Goal: Check status: Check status

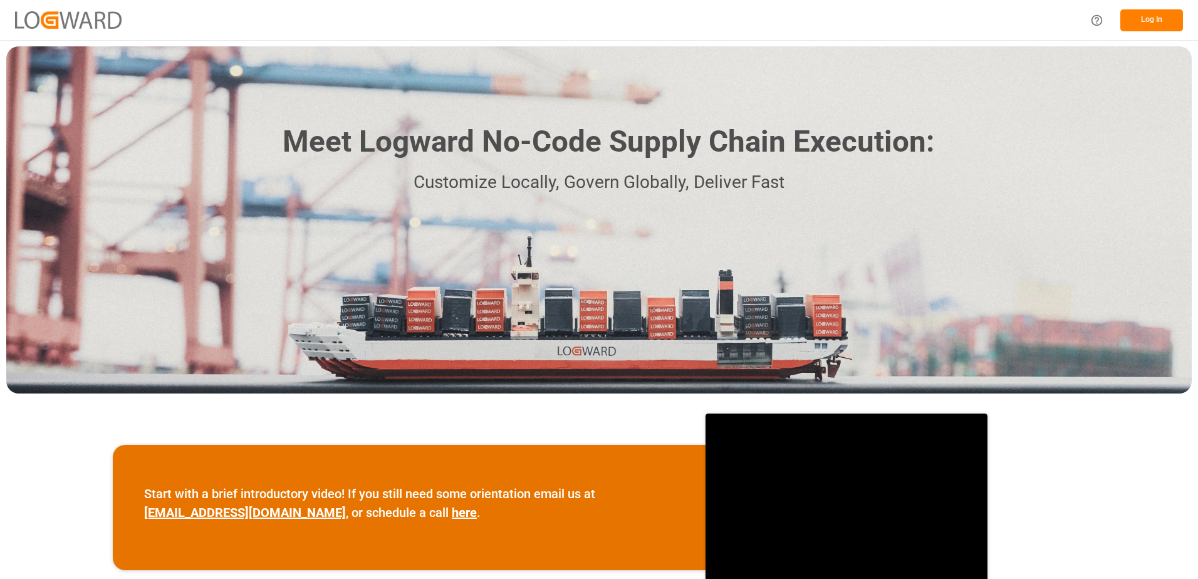
click at [1139, 15] on button "Log In" at bounding box center [1151, 20] width 63 height 22
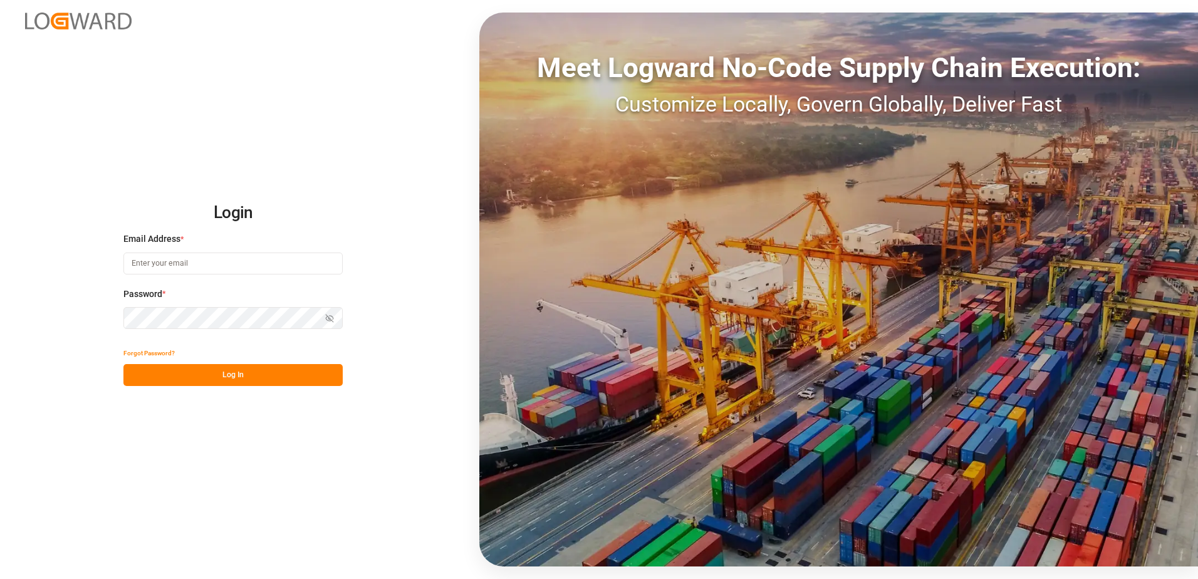
type input "[EMAIL_ADDRESS][DOMAIN_NAME]"
click at [188, 380] on button "Log In" at bounding box center [232, 375] width 219 height 22
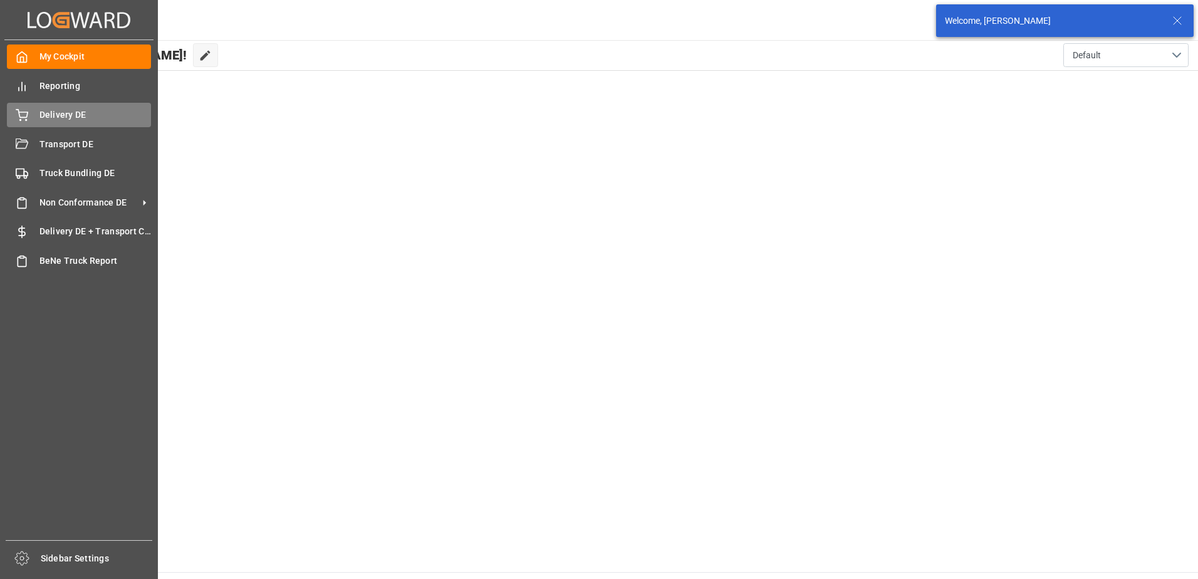
click at [61, 114] on span "Delivery DE" at bounding box center [95, 114] width 112 height 13
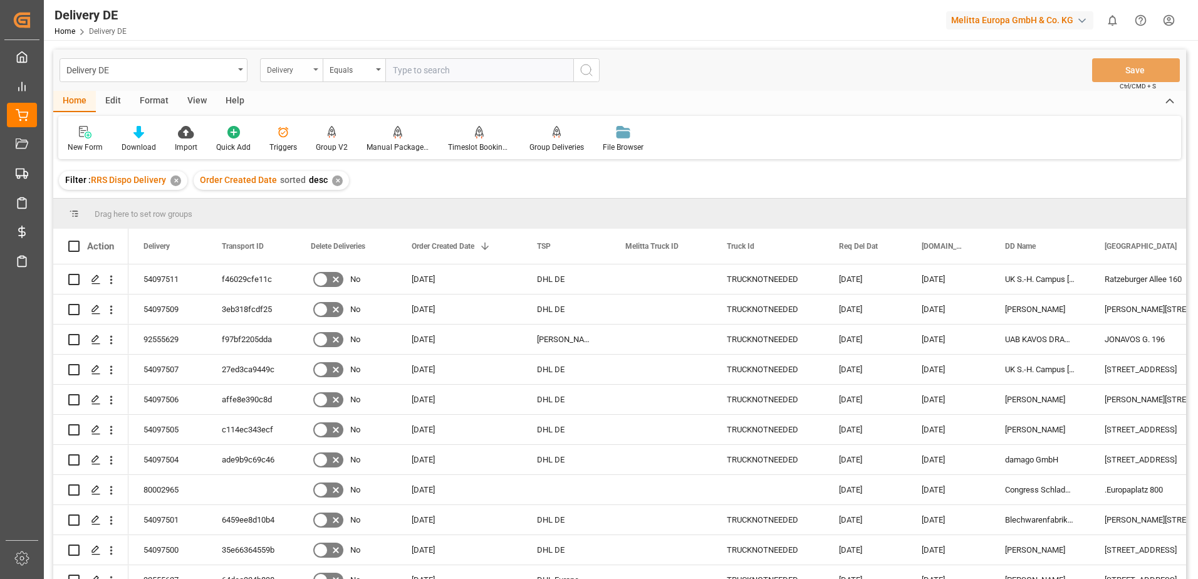
click at [313, 75] on div "Delivery" at bounding box center [291, 70] width 63 height 24
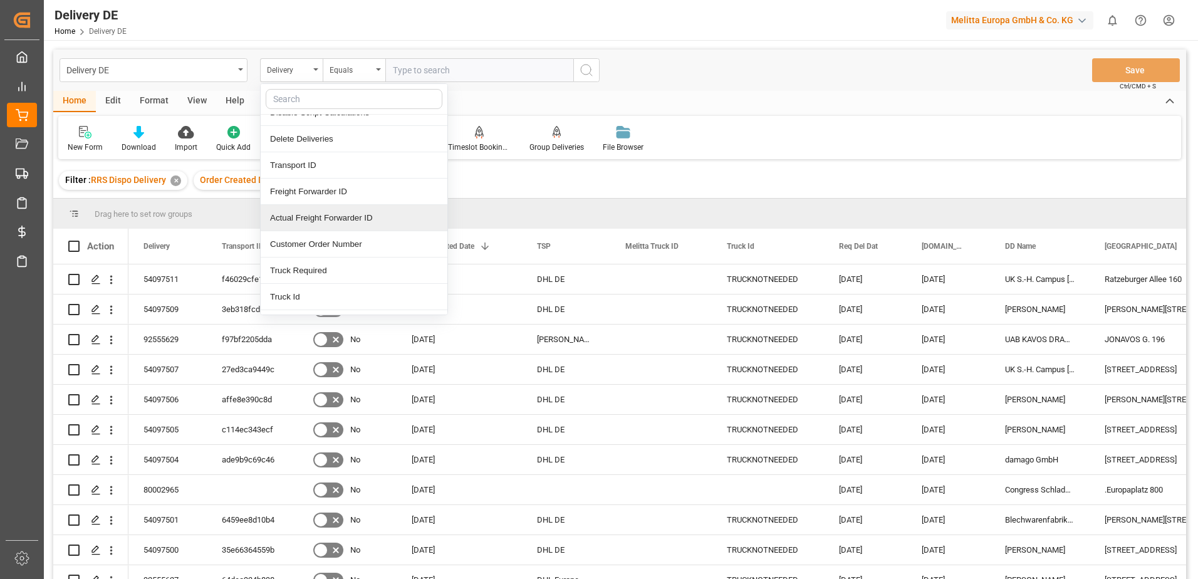
scroll to position [63, 0]
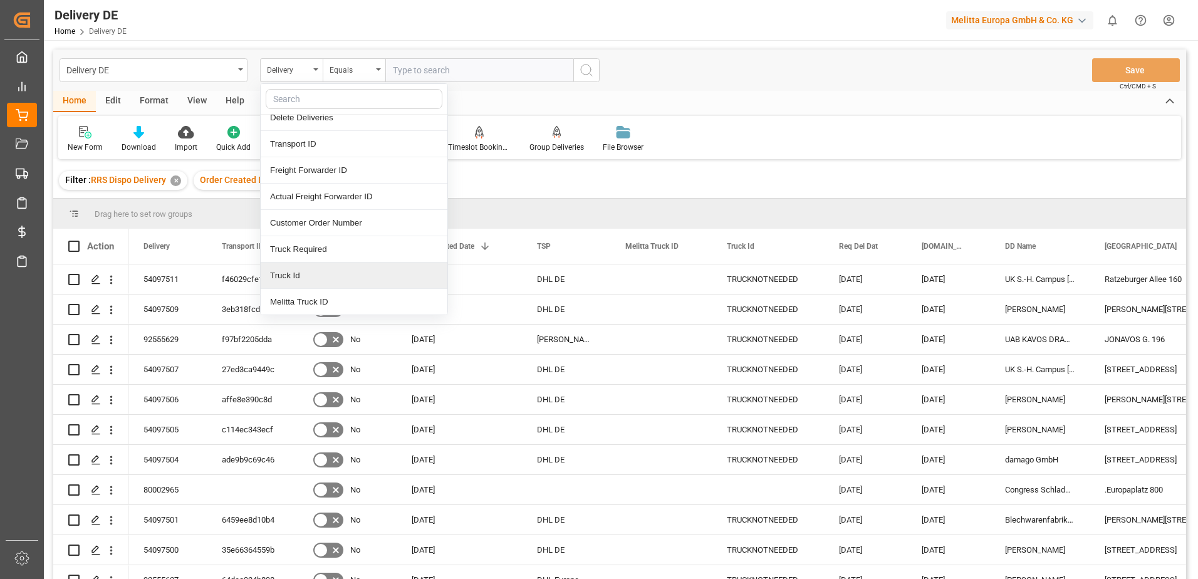
click at [298, 278] on div "Truck Id" at bounding box center [354, 276] width 187 height 26
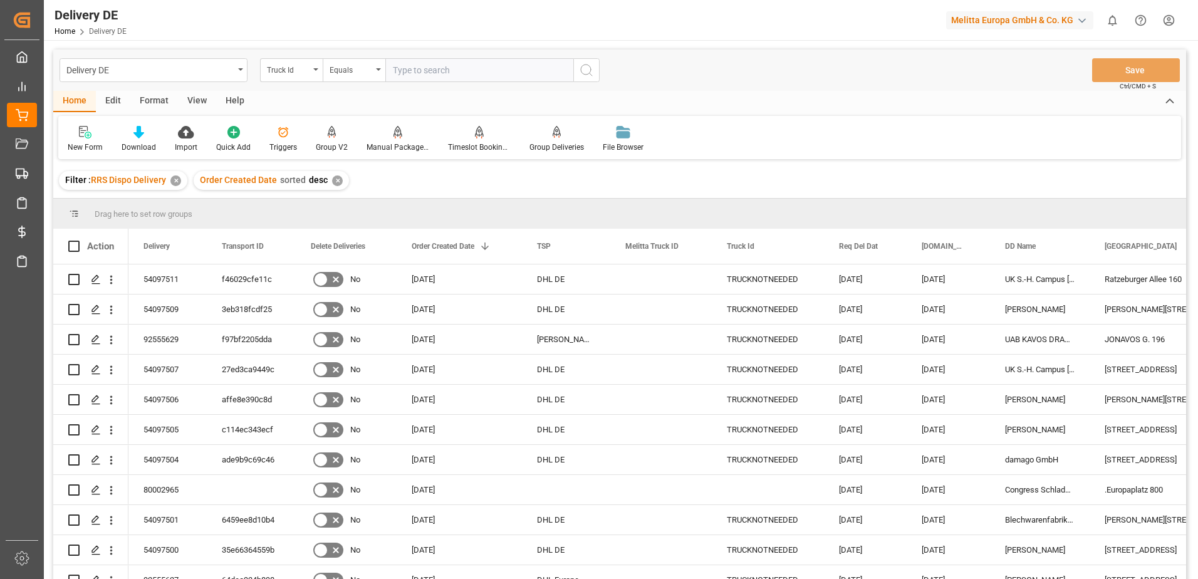
click at [417, 63] on input "text" at bounding box center [479, 70] width 188 height 24
click at [403, 82] on div "Delivery DE Truck Id Equals Save Ctrl/CMD + S" at bounding box center [619, 69] width 1133 height 41
click at [405, 71] on input "text" at bounding box center [479, 70] width 188 height 24
drag, startPoint x: 449, startPoint y: 79, endPoint x: 471, endPoint y: 78, distance: 22.6
click at [449, 79] on input "text" at bounding box center [479, 70] width 188 height 24
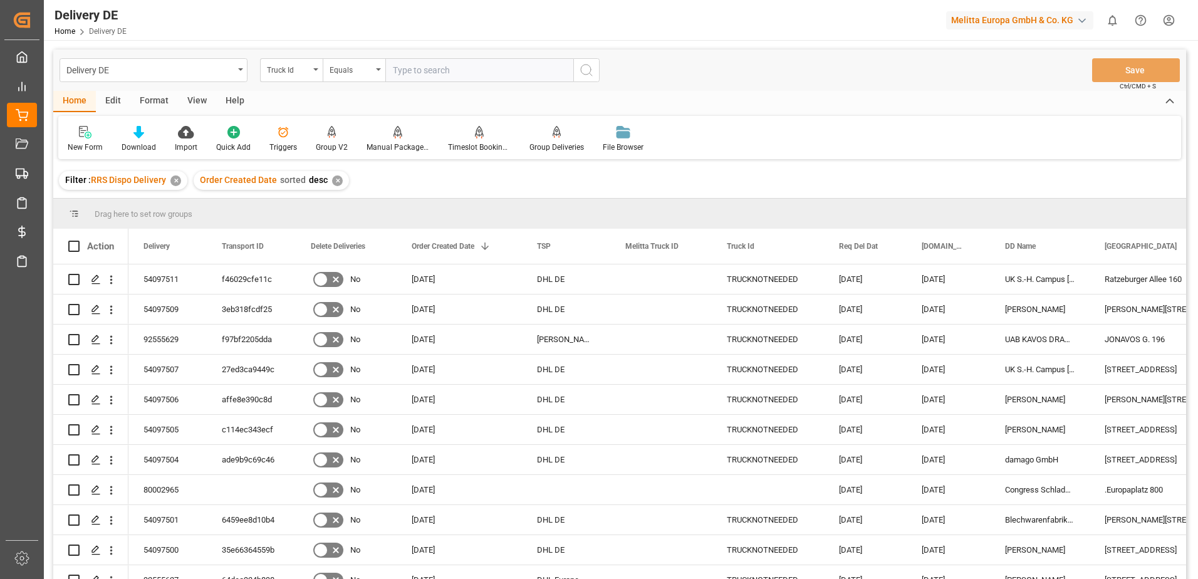
paste input "a610524f0bb2"
type input "a610524f0bb2"
click at [588, 68] on icon "search button" at bounding box center [586, 70] width 15 height 15
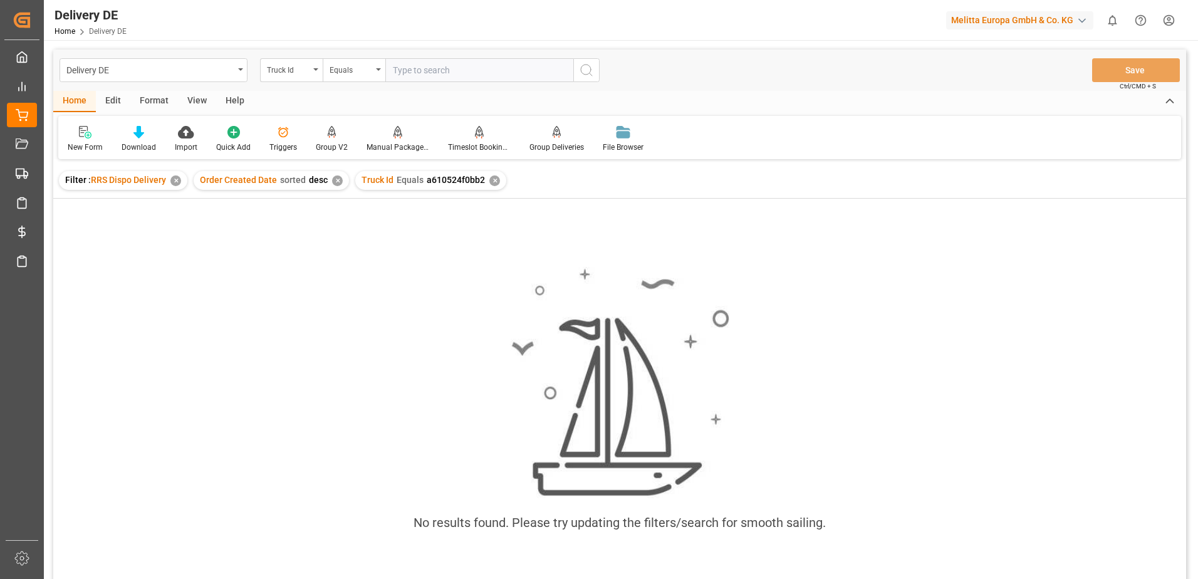
click at [491, 181] on div "✕" at bounding box center [494, 180] width 11 height 11
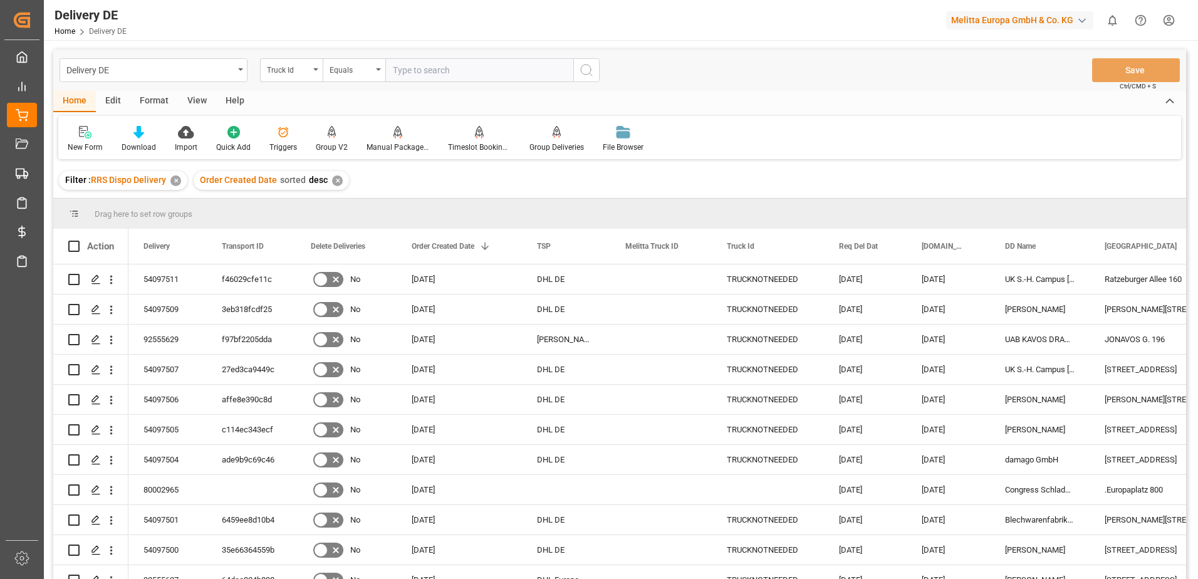
click at [412, 71] on input "text" at bounding box center [479, 70] width 188 height 24
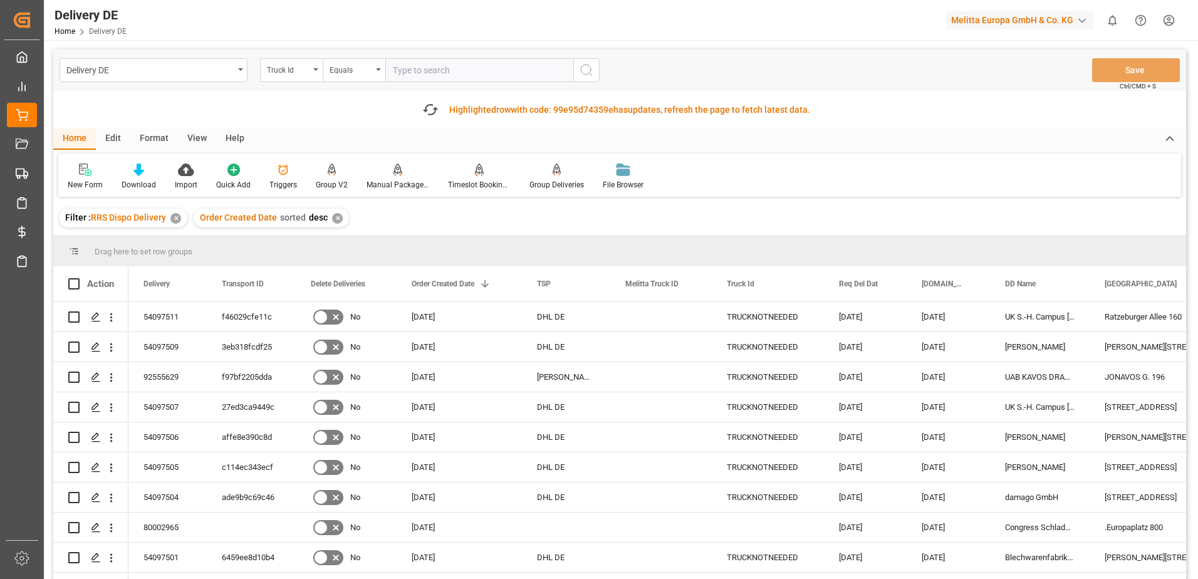
click at [395, 72] on input "text" at bounding box center [479, 70] width 188 height 24
paste input "a610524f0bb2"
type input "a610524f0bb2"
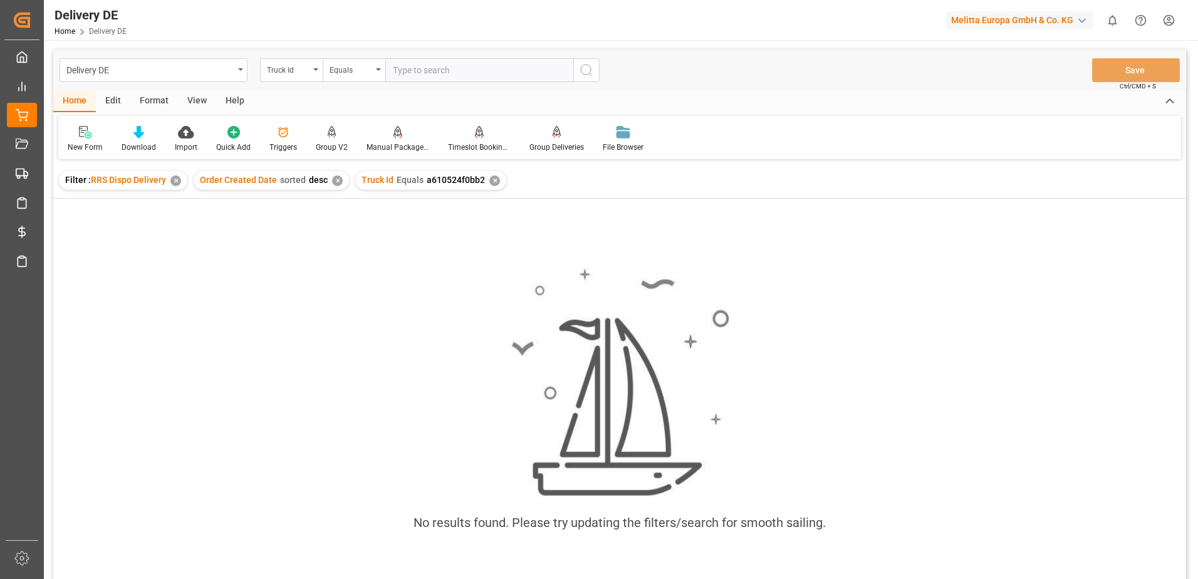
click at [489, 184] on div "✕" at bounding box center [494, 180] width 11 height 11
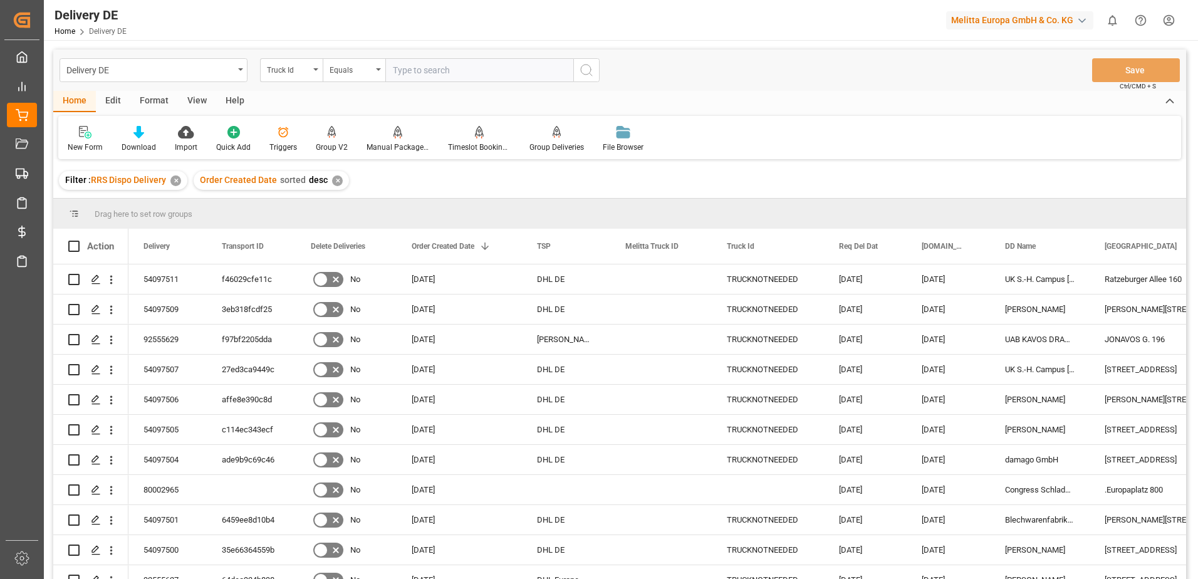
click at [318, 69] on icon "open menu" at bounding box center [315, 69] width 5 height 3
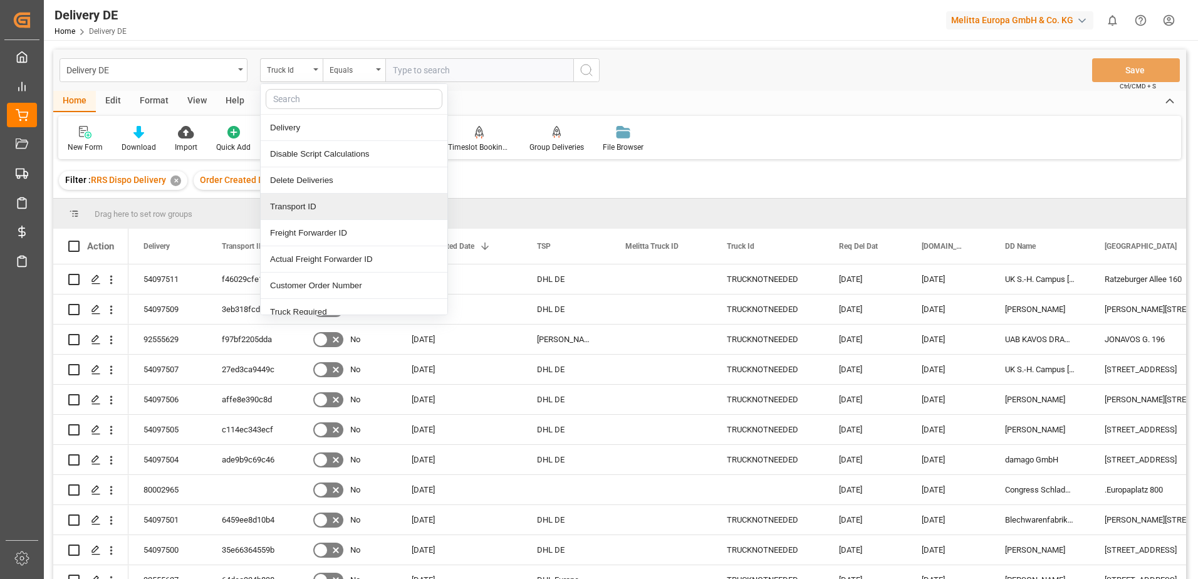
click at [292, 208] on div "Transport ID" at bounding box center [354, 207] width 187 height 26
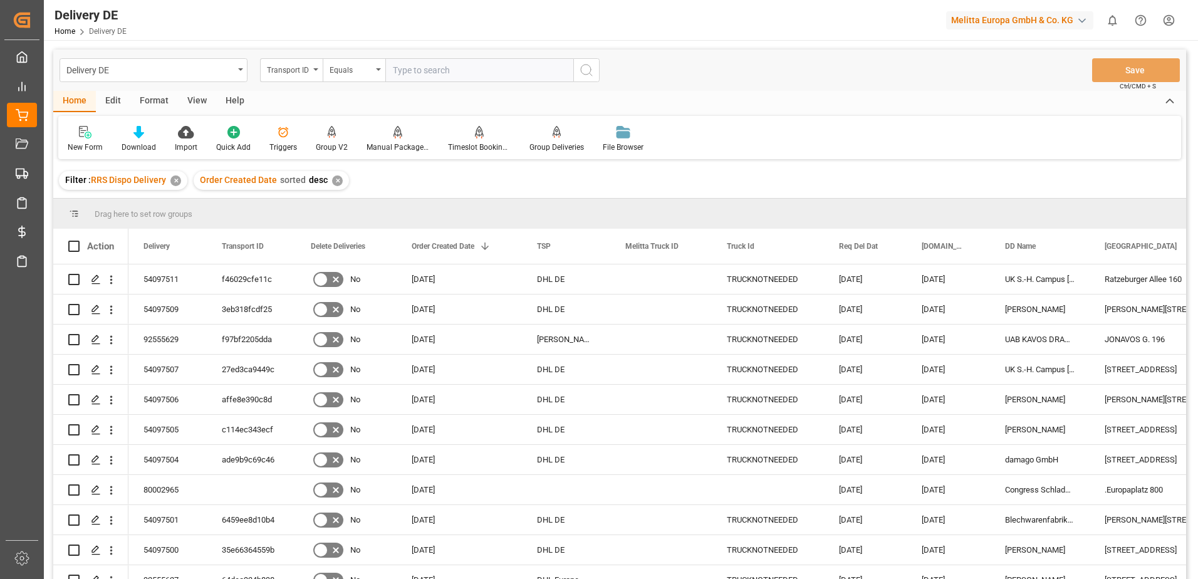
click at [407, 68] on input "text" at bounding box center [479, 70] width 188 height 24
click at [462, 71] on input "text" at bounding box center [479, 70] width 188 height 24
paste input "a610524f0bb2"
type input "a610524f0bb2"
